Goal: Complete application form

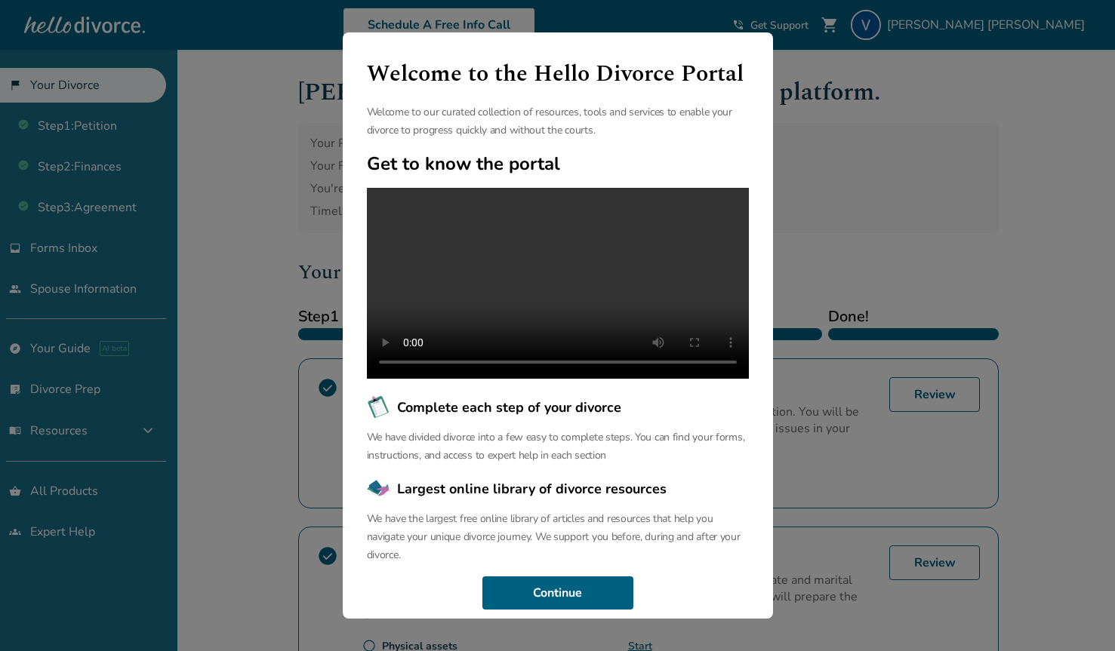
click at [816, 105] on div "Welcome to the Hello Divorce Portal Welcome to our curated collection of resour…" at bounding box center [557, 325] width 1115 height 651
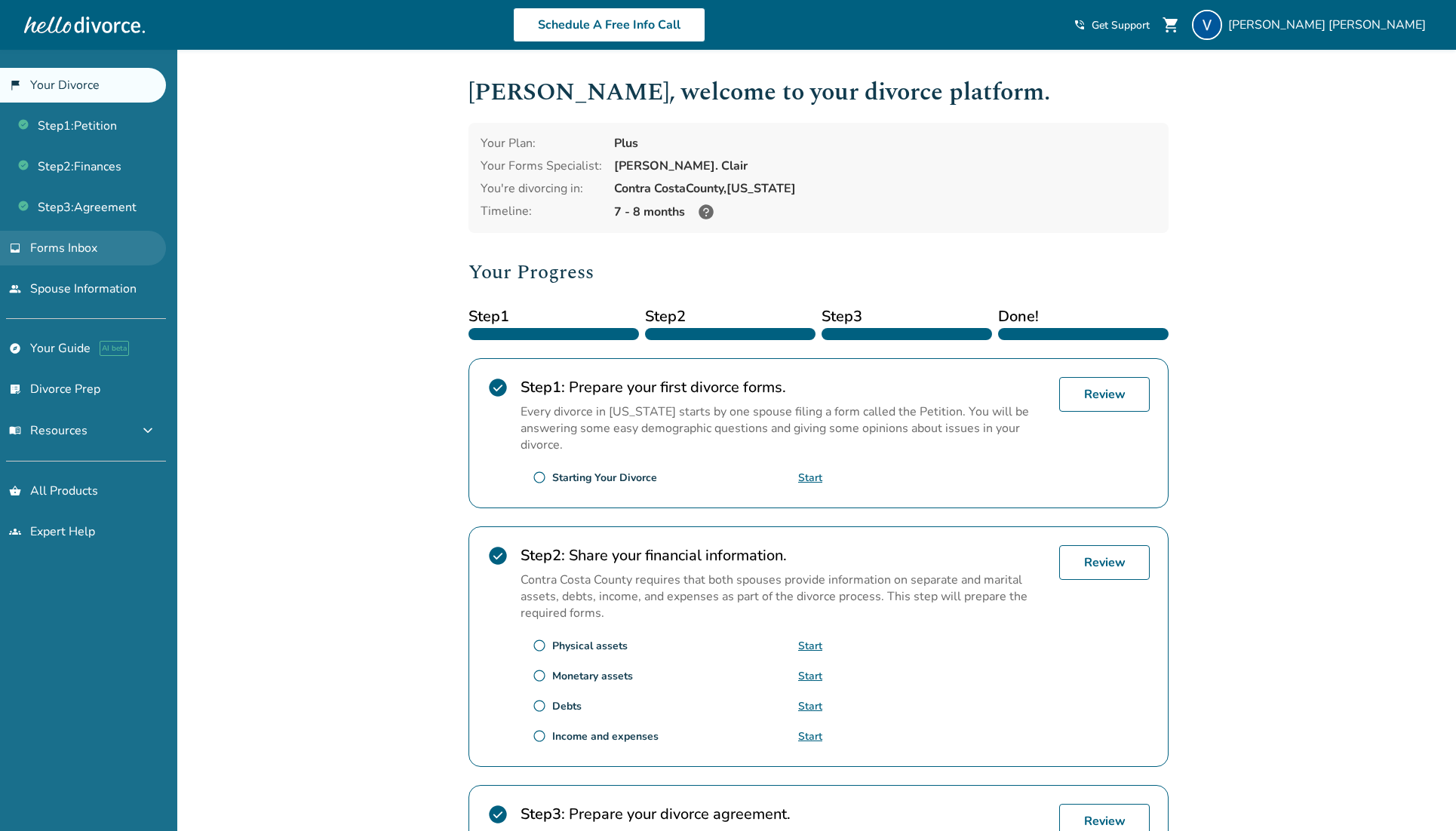
click at [67, 254] on span "Forms Inbox" at bounding box center [63, 248] width 67 height 17
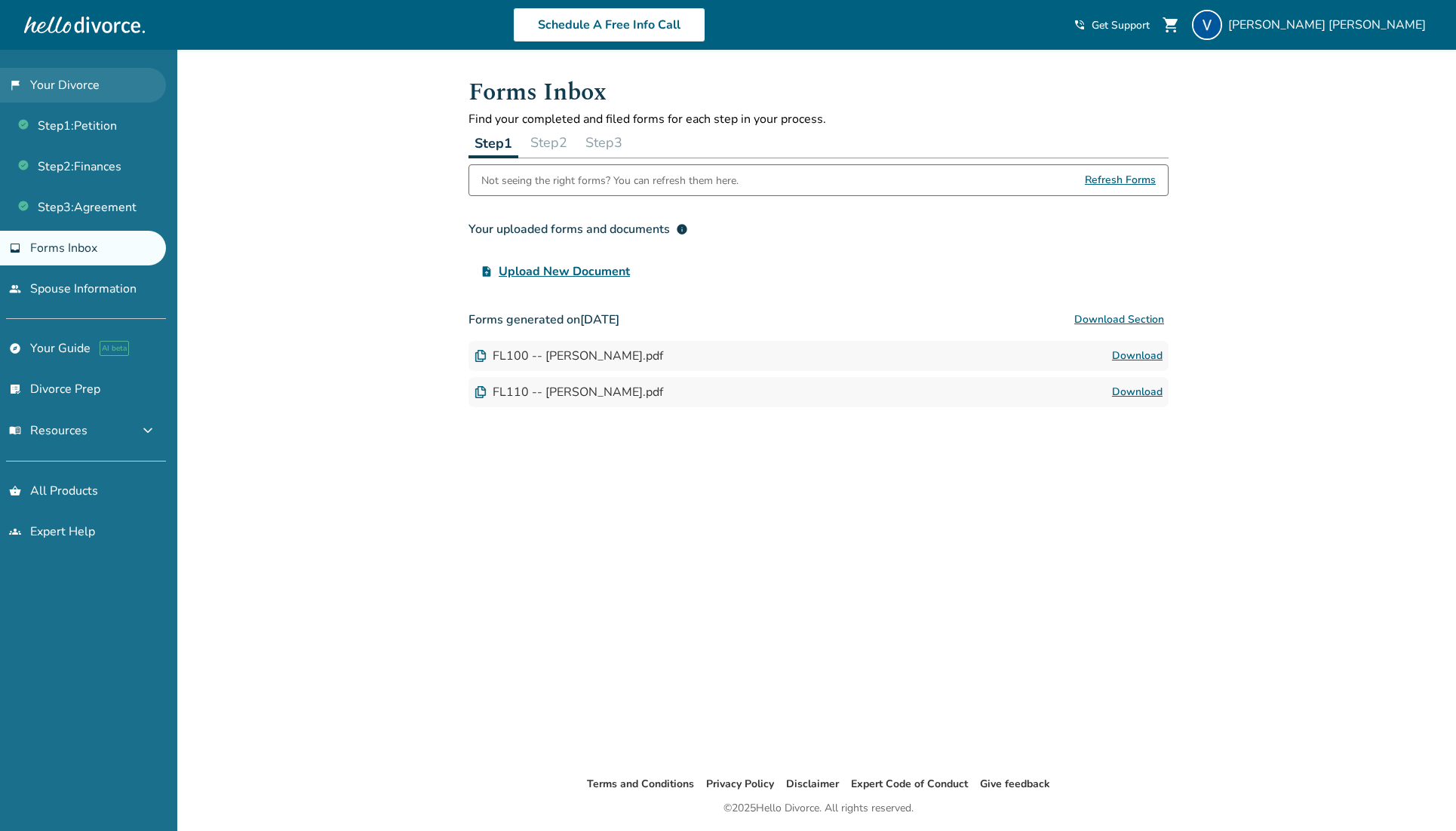
click at [82, 88] on link "flag_2 Your Divorce" at bounding box center [83, 85] width 166 height 35
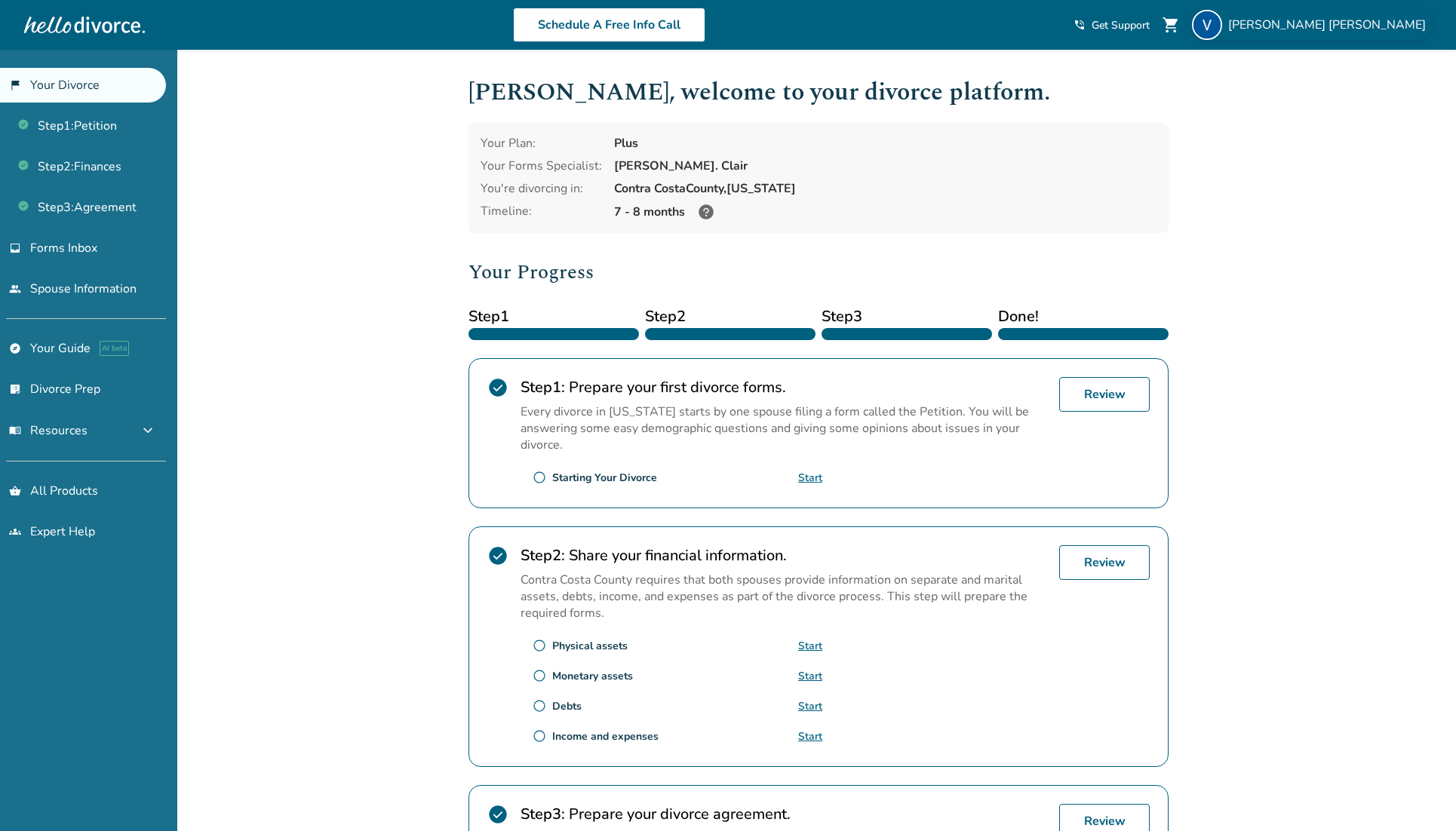
click at [1125, 26] on span "Vincent Giarrusso" at bounding box center [1330, 25] width 204 height 17
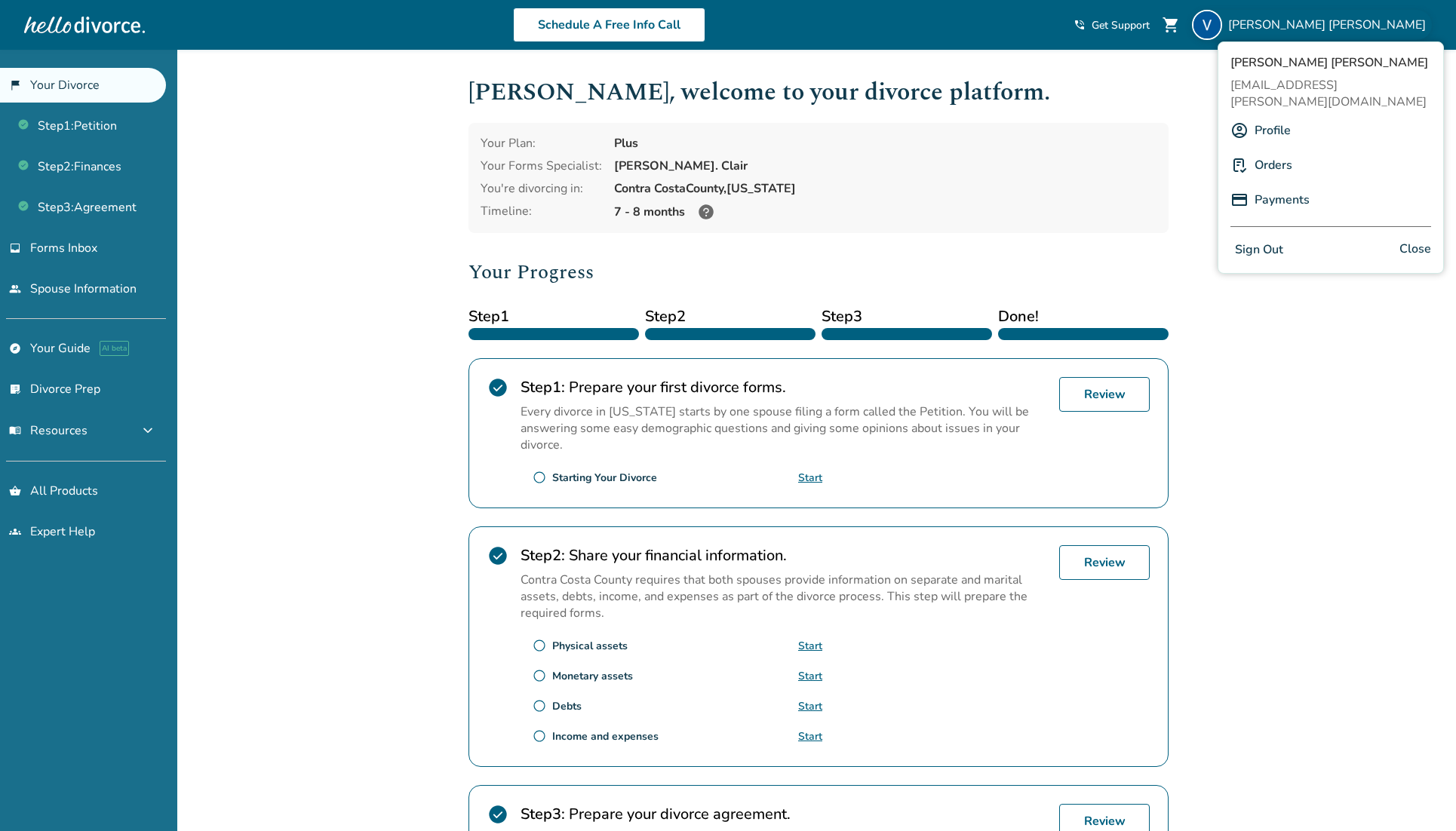
click at [1125, 119] on link "Profile" at bounding box center [1272, 130] width 36 height 29
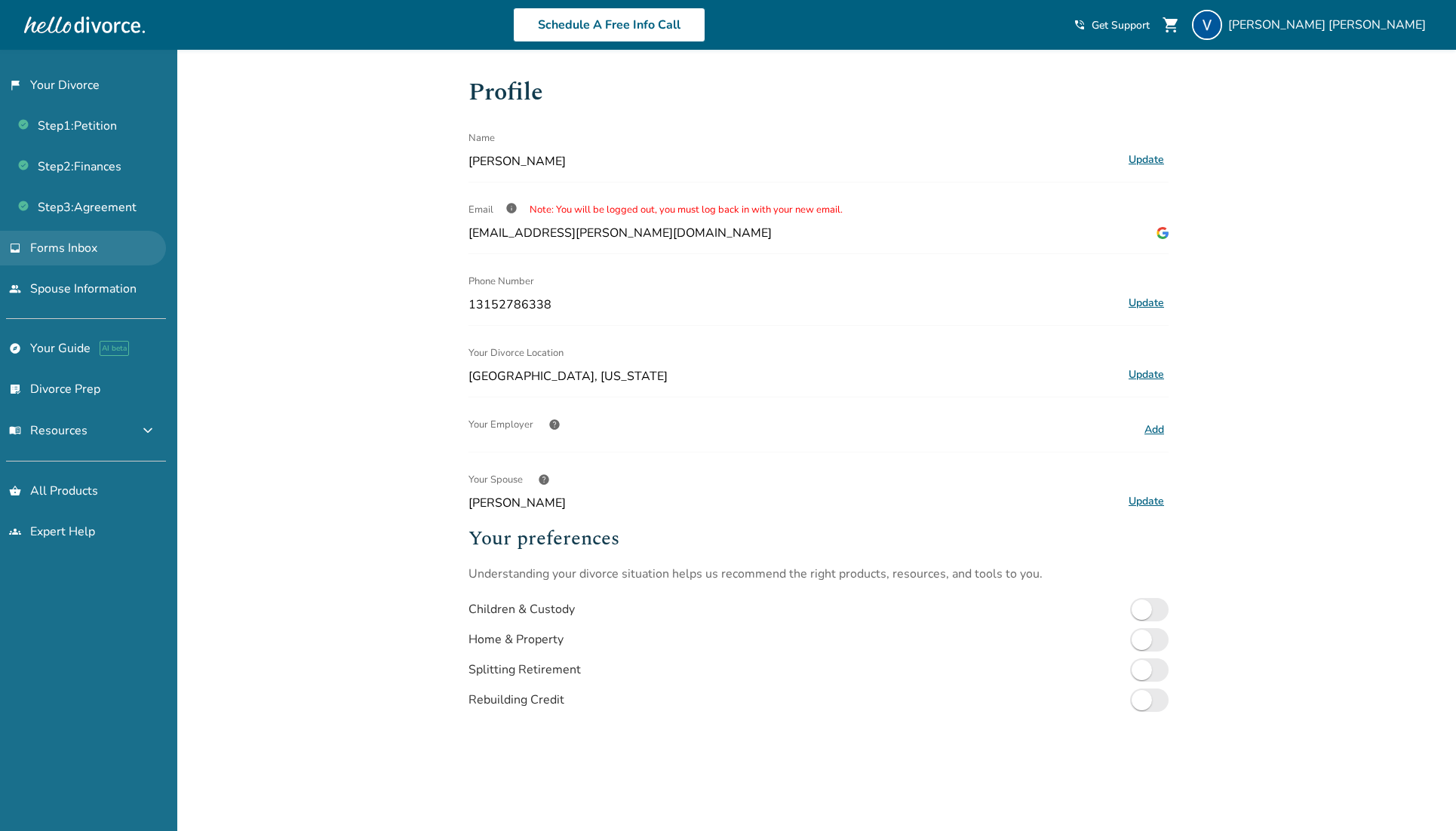
click at [85, 250] on span "Forms Inbox" at bounding box center [63, 248] width 67 height 17
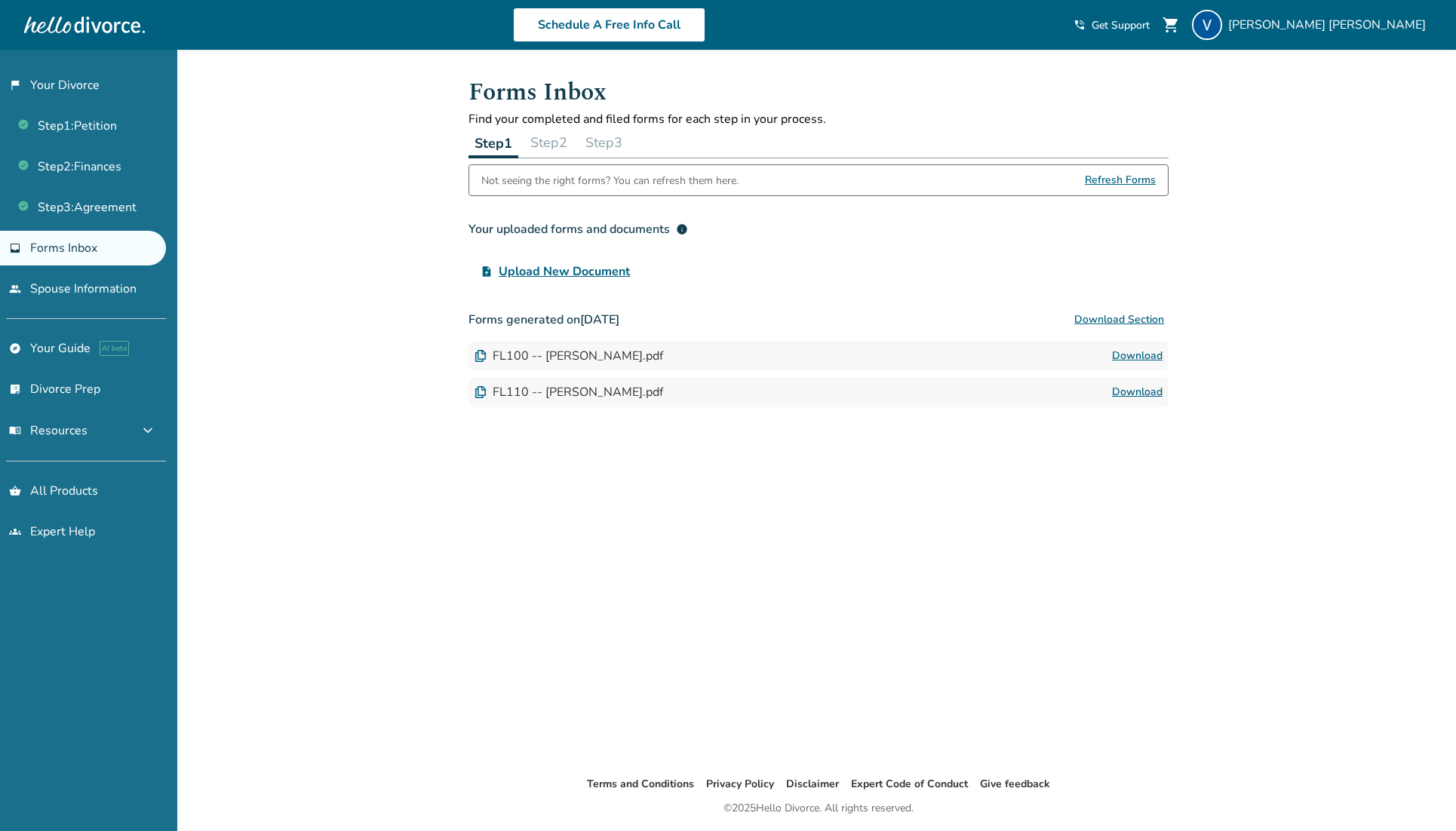
click at [567, 353] on div "FL100 -- Vincent Joseph Giarrusso.pdf" at bounding box center [569, 356] width 189 height 17
click at [87, 122] on link "Step 1 : Petition" at bounding box center [83, 126] width 166 height 35
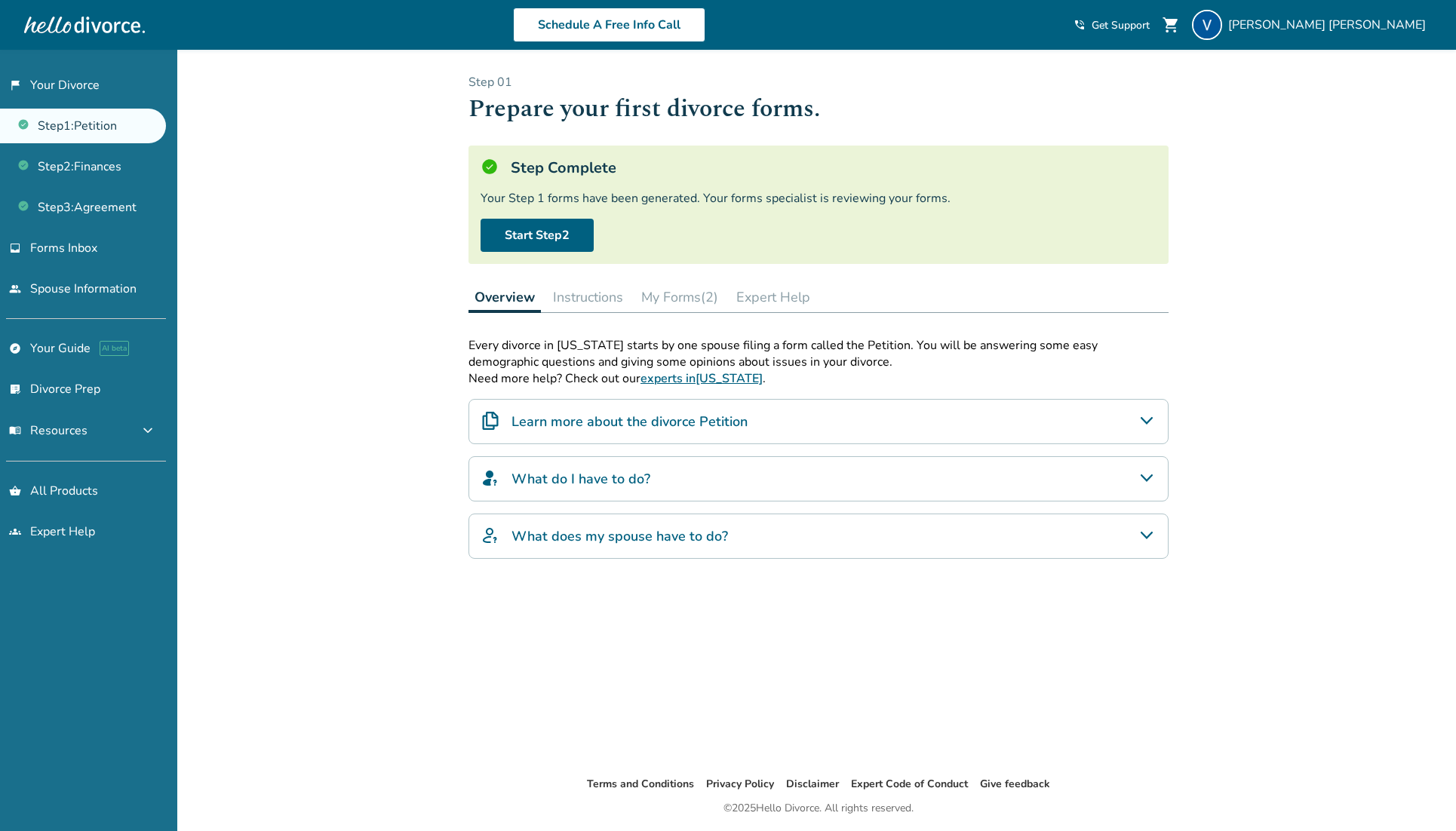
click at [692, 295] on button "My Forms (2)" at bounding box center [680, 297] width 89 height 30
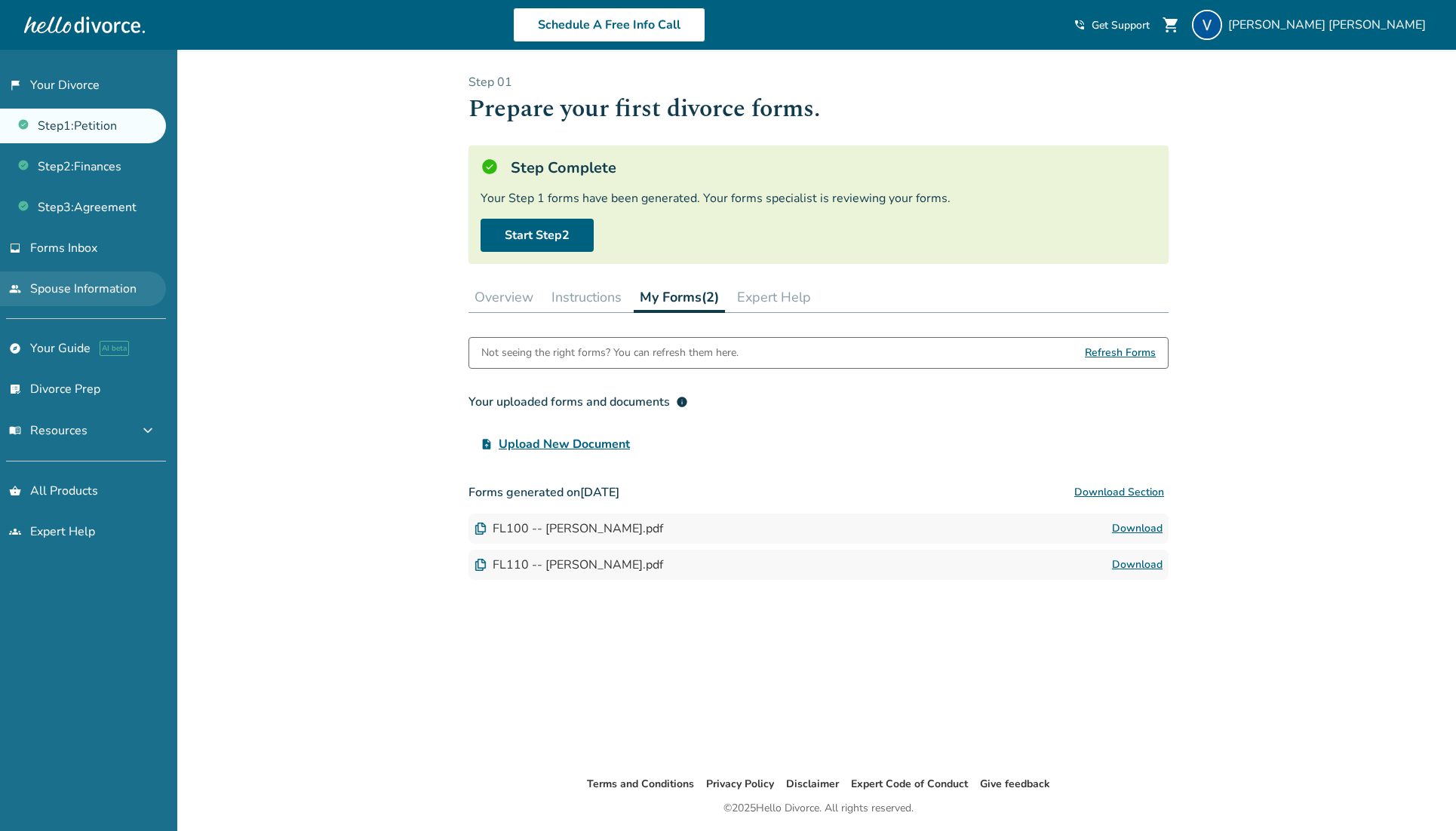
click at [72, 281] on link "people Spouse Information" at bounding box center [83, 289] width 166 height 35
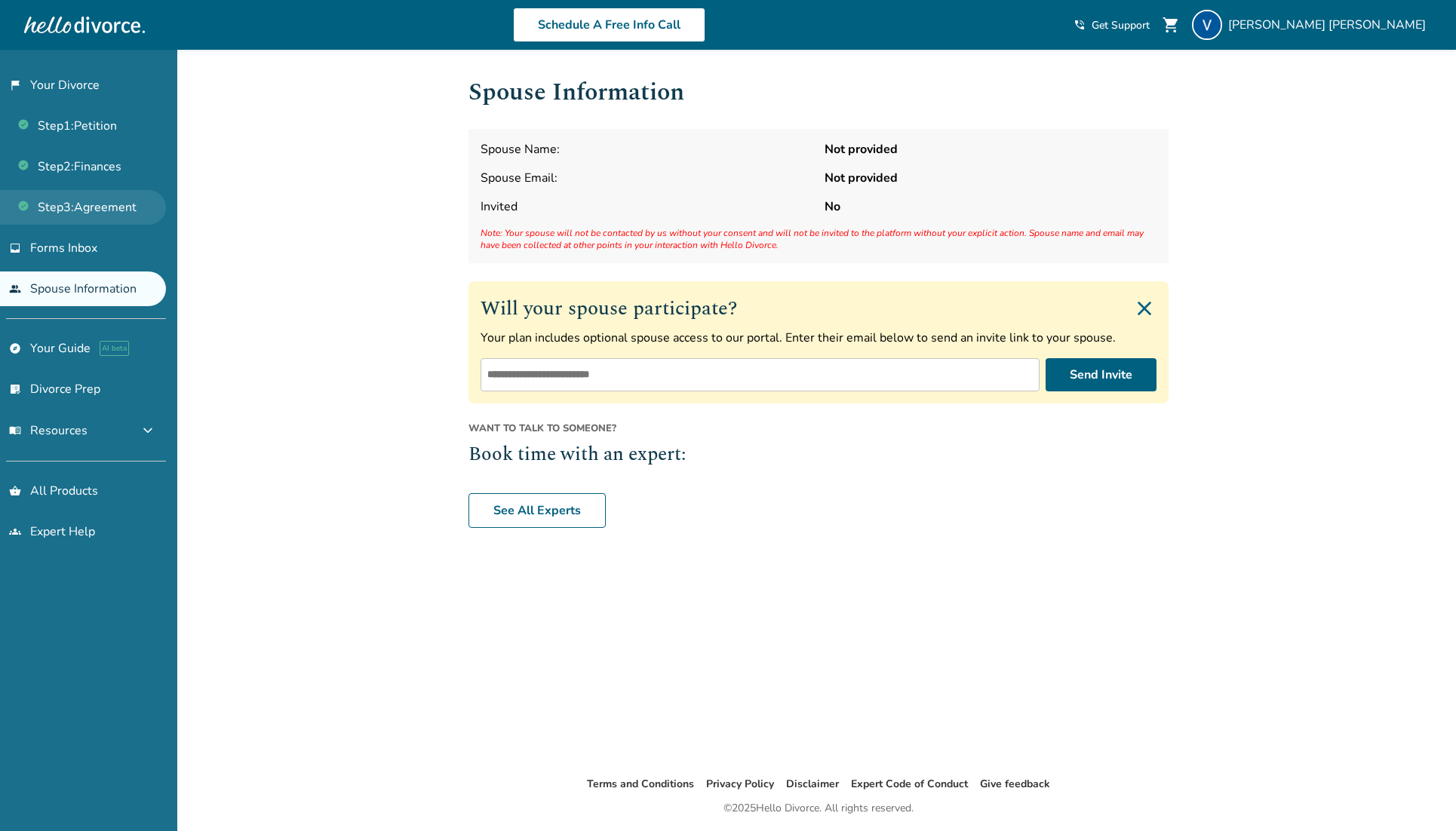
click at [90, 198] on link "Step 3 : Agreement" at bounding box center [83, 207] width 166 height 35
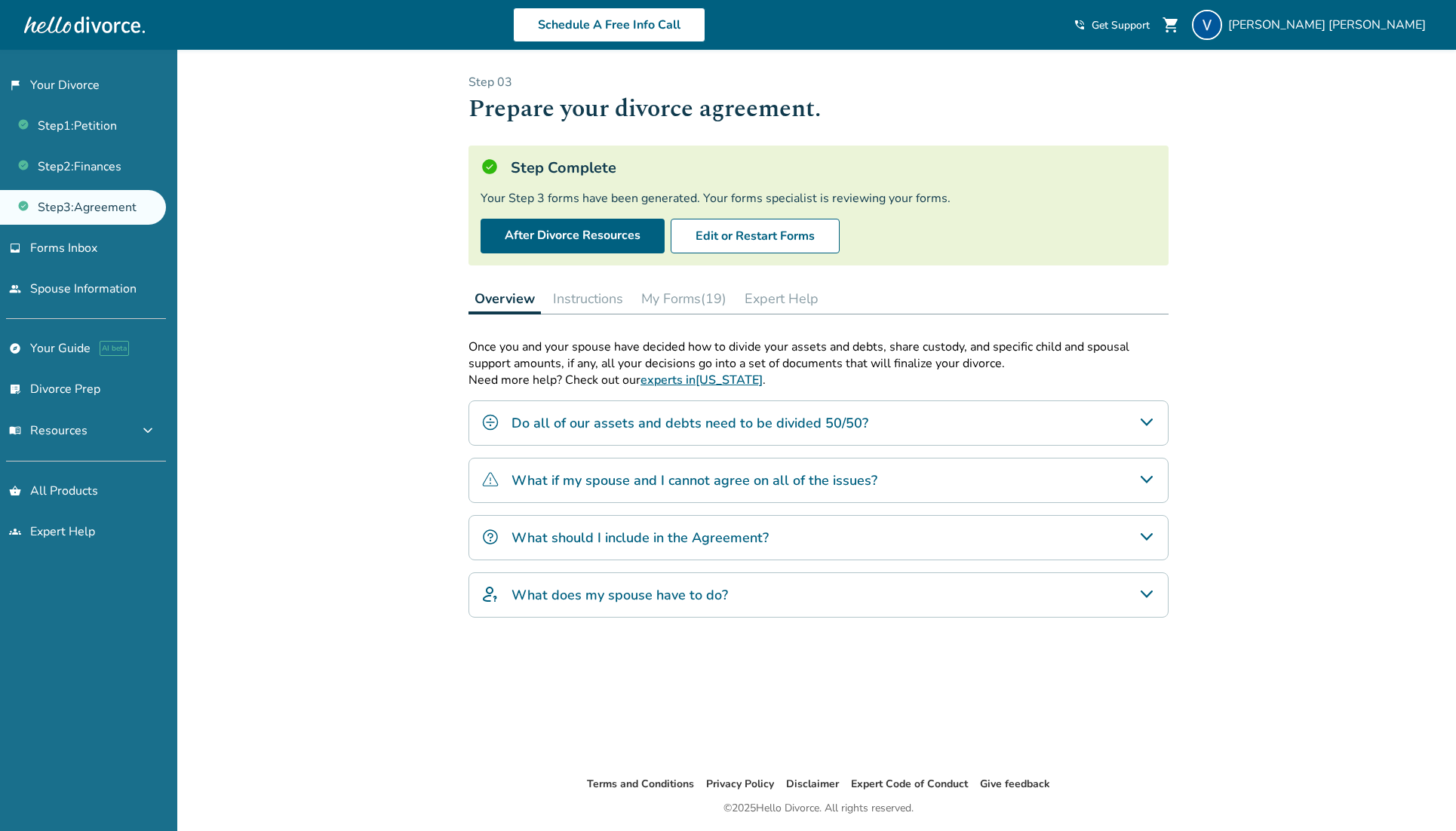
click at [676, 293] on button "My Forms (19)" at bounding box center [684, 299] width 97 height 30
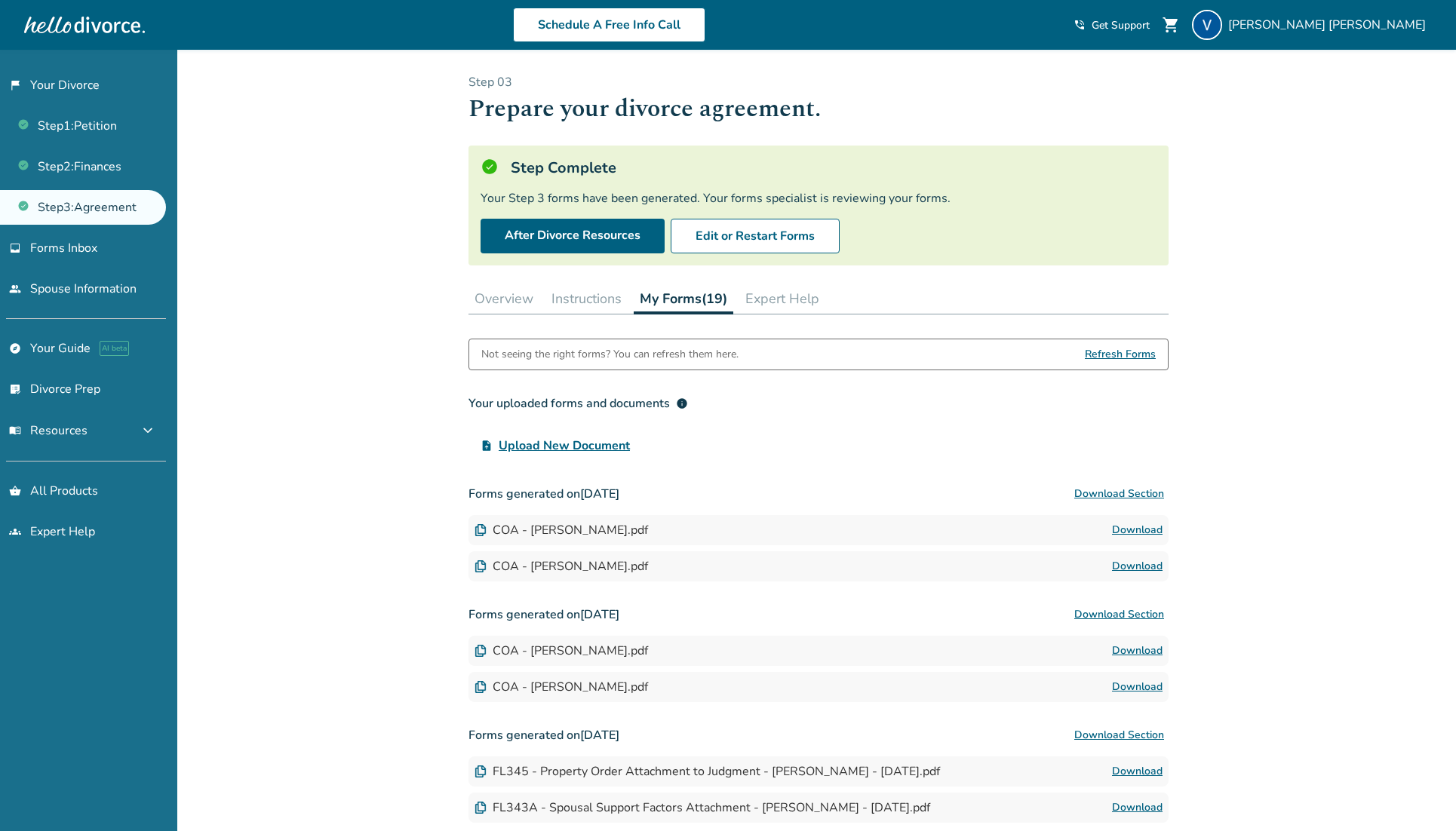
click at [505, 290] on button "Overview" at bounding box center [504, 299] width 71 height 30
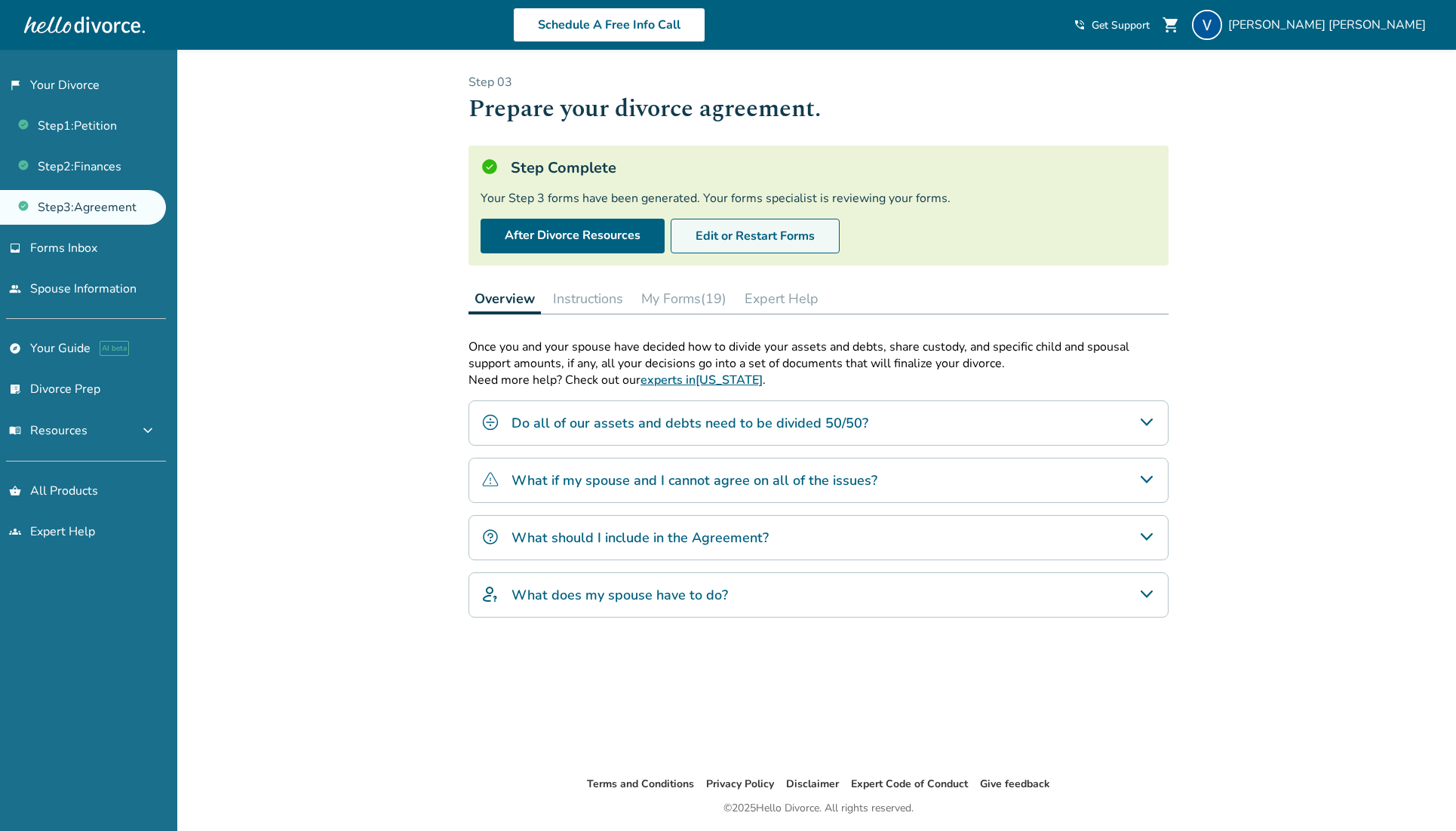
click at [728, 233] on button "Edit or Restart Forms" at bounding box center [754, 236] width 169 height 35
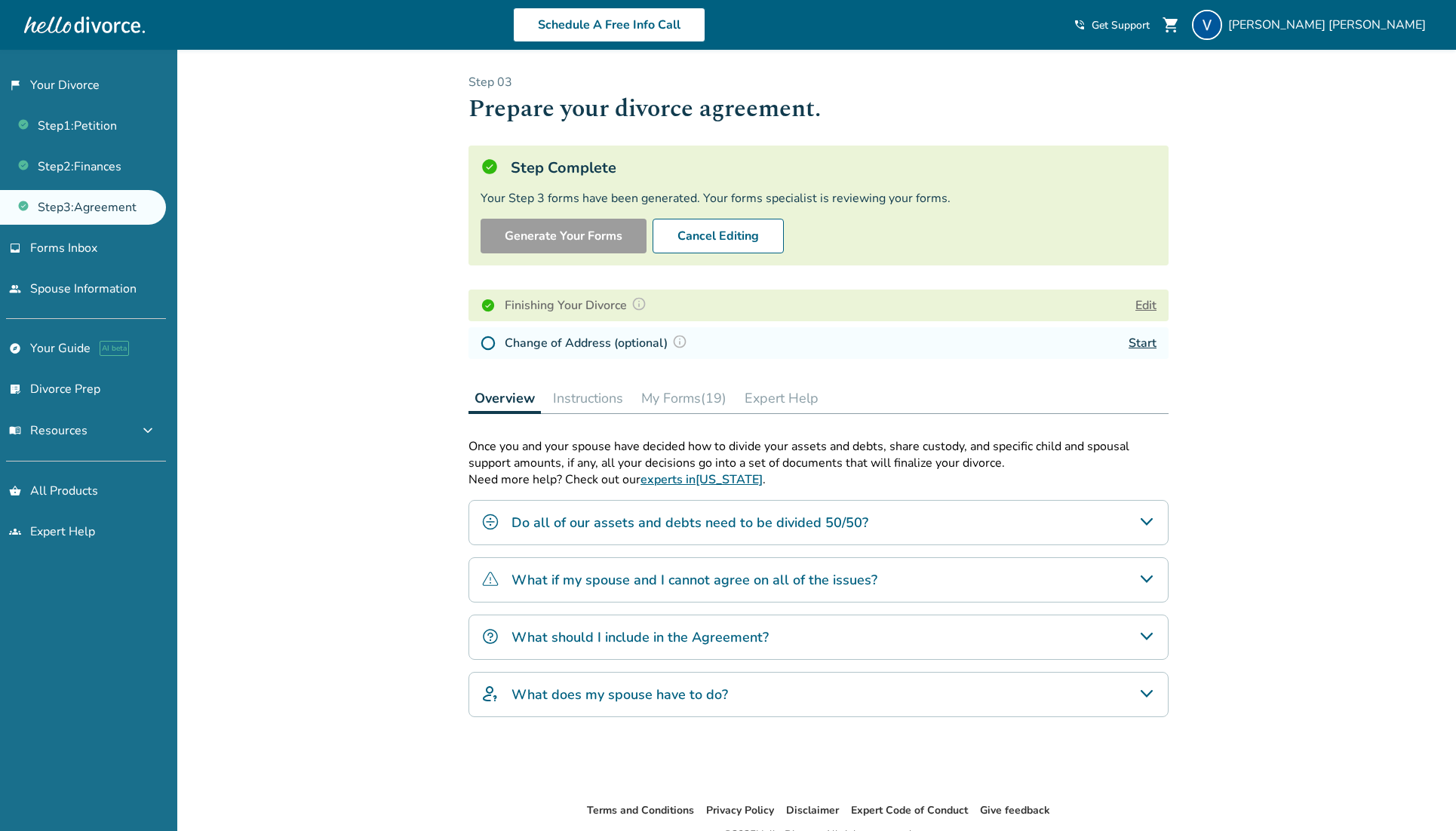
click at [522, 342] on h4 "Change of Address (optional)" at bounding box center [598, 344] width 187 height 20
click at [491, 346] on img at bounding box center [488, 343] width 15 height 15
click at [1149, 343] on link "Start" at bounding box center [1142, 343] width 28 height 17
